Goal: Find specific page/section: Find specific page/section

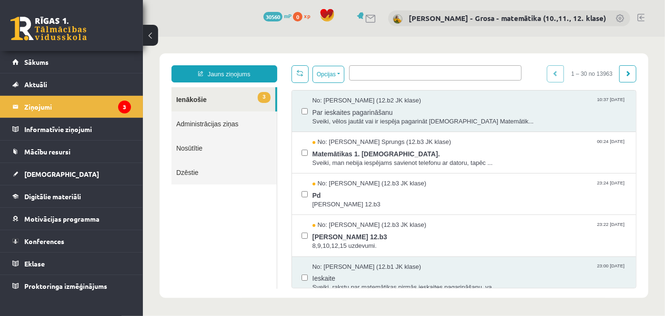
click at [259, 105] on link "3 Ienākošie" at bounding box center [223, 99] width 104 height 24
click at [216, 103] on link "3 Ienākošie" at bounding box center [223, 99] width 104 height 24
click at [253, 95] on link "3 Ienākošie" at bounding box center [223, 99] width 104 height 24
click at [87, 103] on legend "Ziņojumi 3" at bounding box center [77, 107] width 107 height 22
click at [192, 99] on link "3 Ienākošie" at bounding box center [223, 99] width 104 height 24
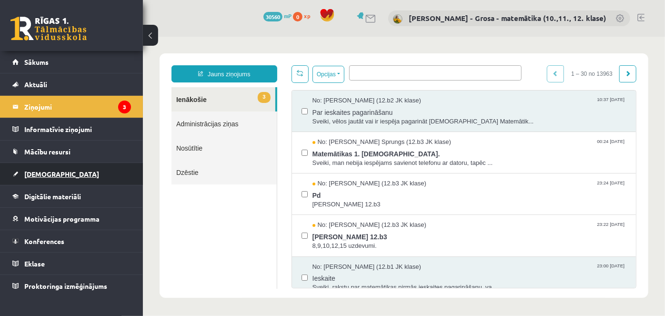
click at [76, 172] on link "[DEMOGRAPHIC_DATA]" at bounding box center [71, 174] width 119 height 22
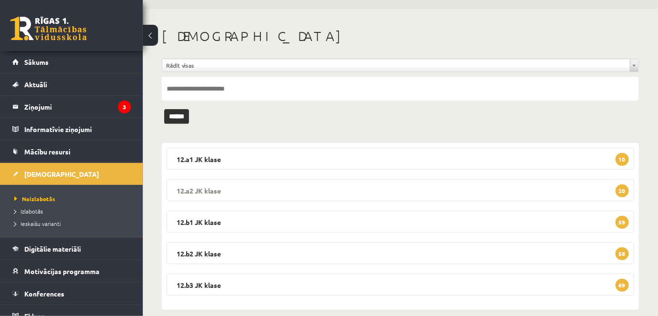
scroll to position [40, 0]
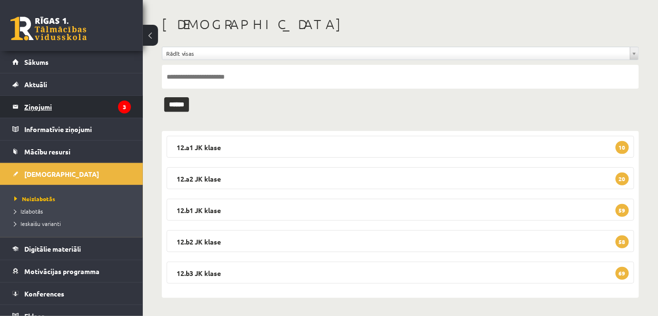
click at [118, 103] on icon "3" at bounding box center [124, 107] width 13 height 13
